Goal: Information Seeking & Learning: Learn about a topic

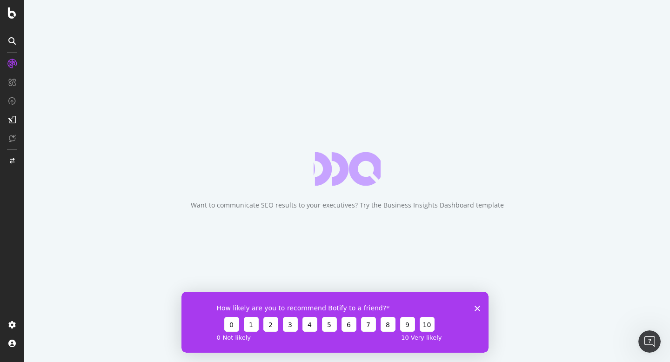
click at [475, 307] on icon "Close survey" at bounding box center [477, 308] width 6 height 6
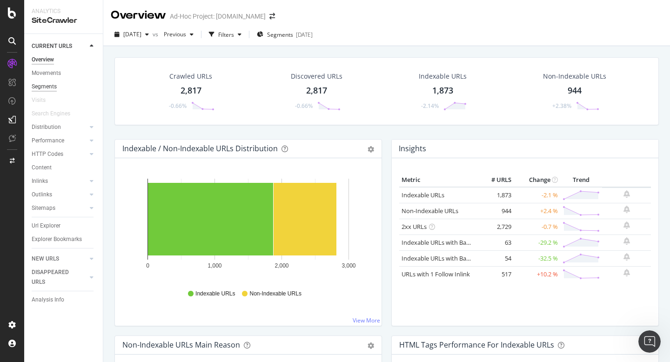
click at [51, 84] on div "Segments" at bounding box center [44, 87] width 25 height 10
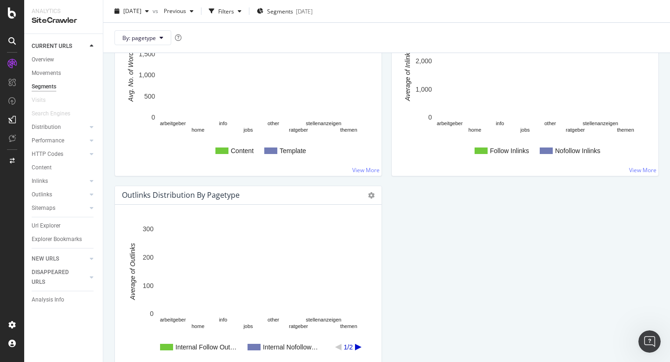
scroll to position [823, 0]
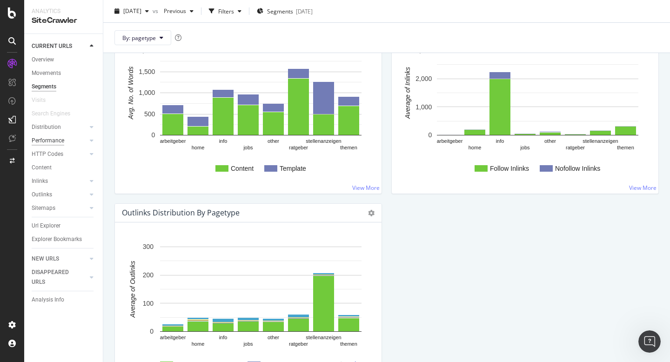
click at [55, 138] on div "Performance" at bounding box center [48, 141] width 33 height 10
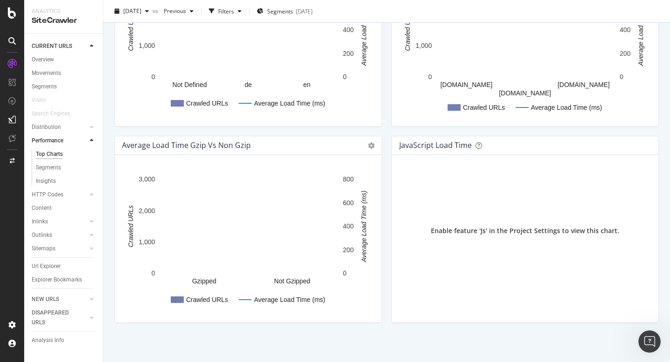
scroll to position [610, 0]
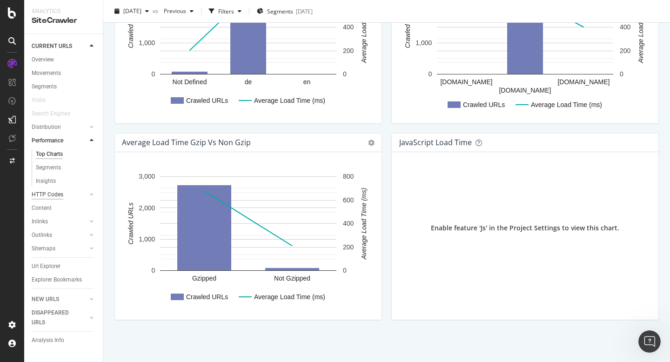
click at [54, 195] on div "HTTP Codes" at bounding box center [48, 195] width 32 height 10
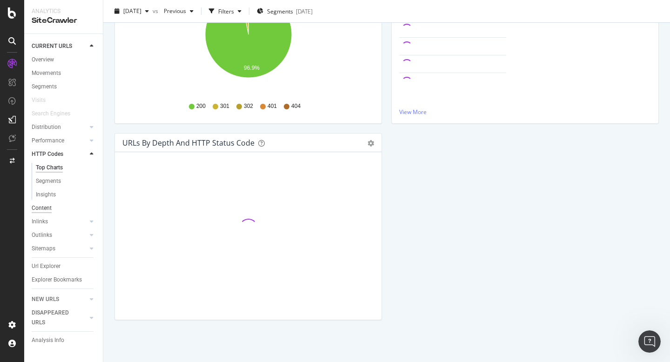
click at [46, 206] on div "Content" at bounding box center [42, 208] width 20 height 10
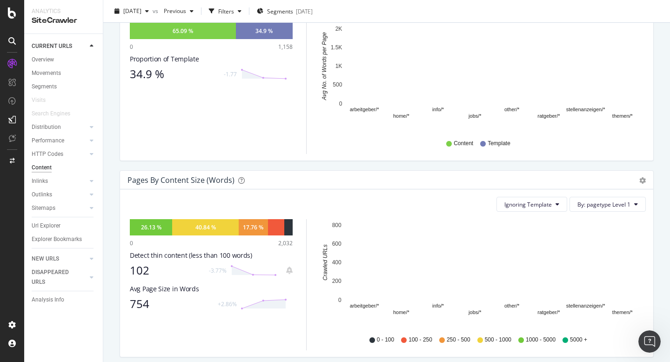
scroll to position [192, 0]
